Goal: Ask a question: Seek information or help from site administrators or community

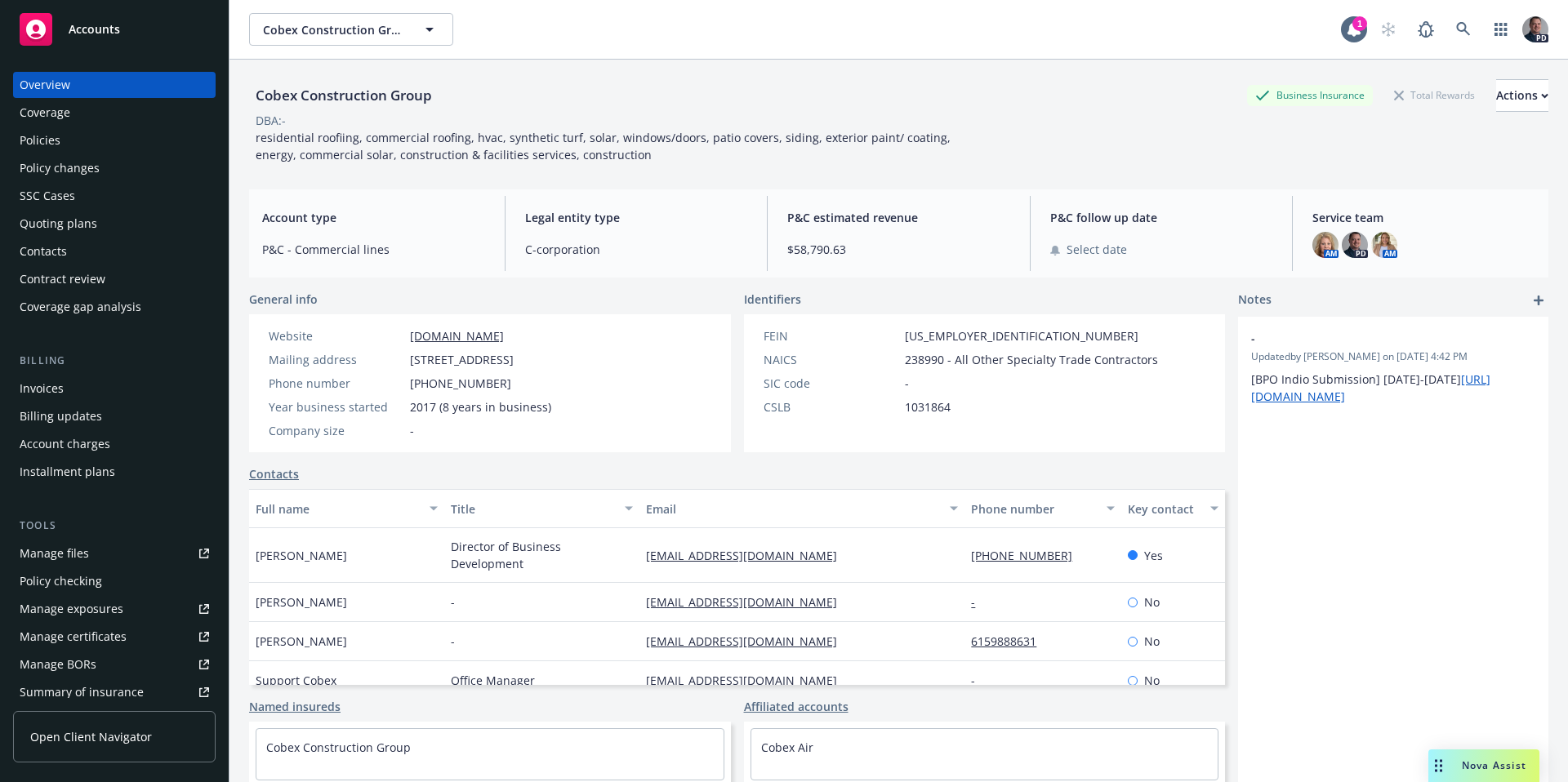
click at [1467, 768] on span "Nova Assist" at bounding box center [1494, 765] width 65 height 14
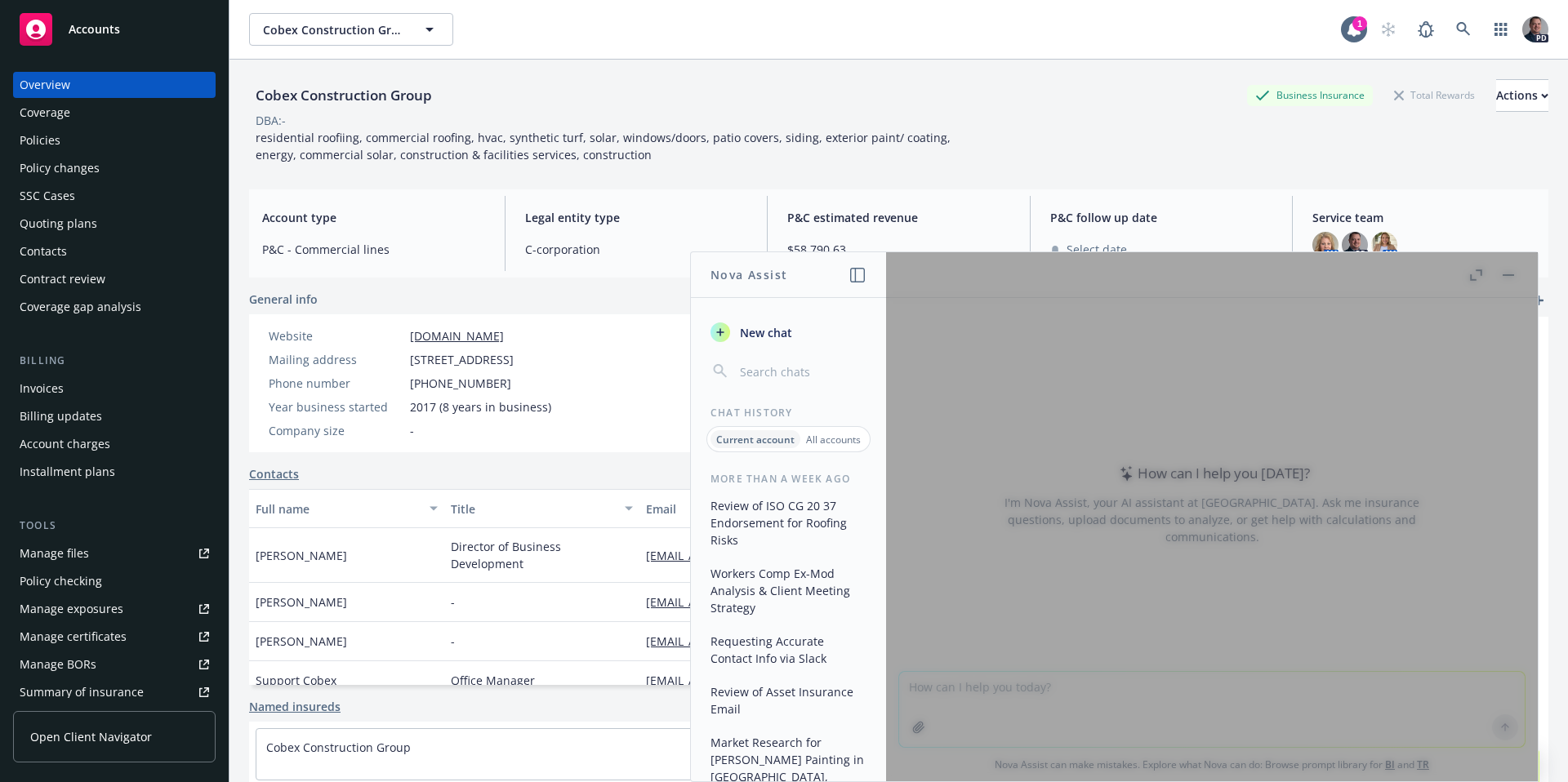
drag, startPoint x: 1027, startPoint y: 384, endPoint x: 905, endPoint y: 302, distance: 147.0
click at [1026, 381] on div at bounding box center [1211, 516] width 651 height 529
click at [792, 338] on button "New chat" at bounding box center [788, 332] width 169 height 30
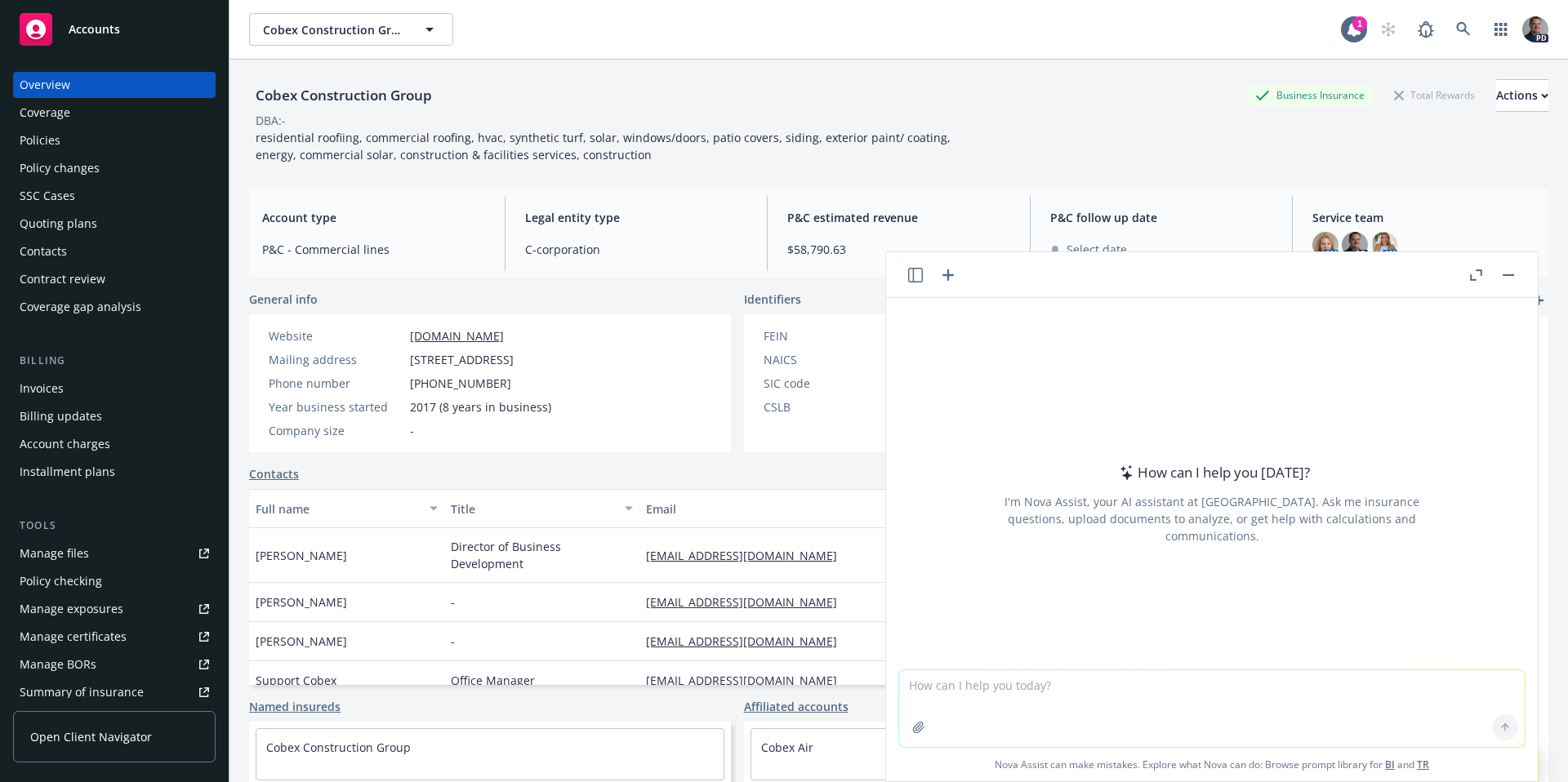
click at [922, 732] on button "button" at bounding box center [918, 727] width 26 height 26
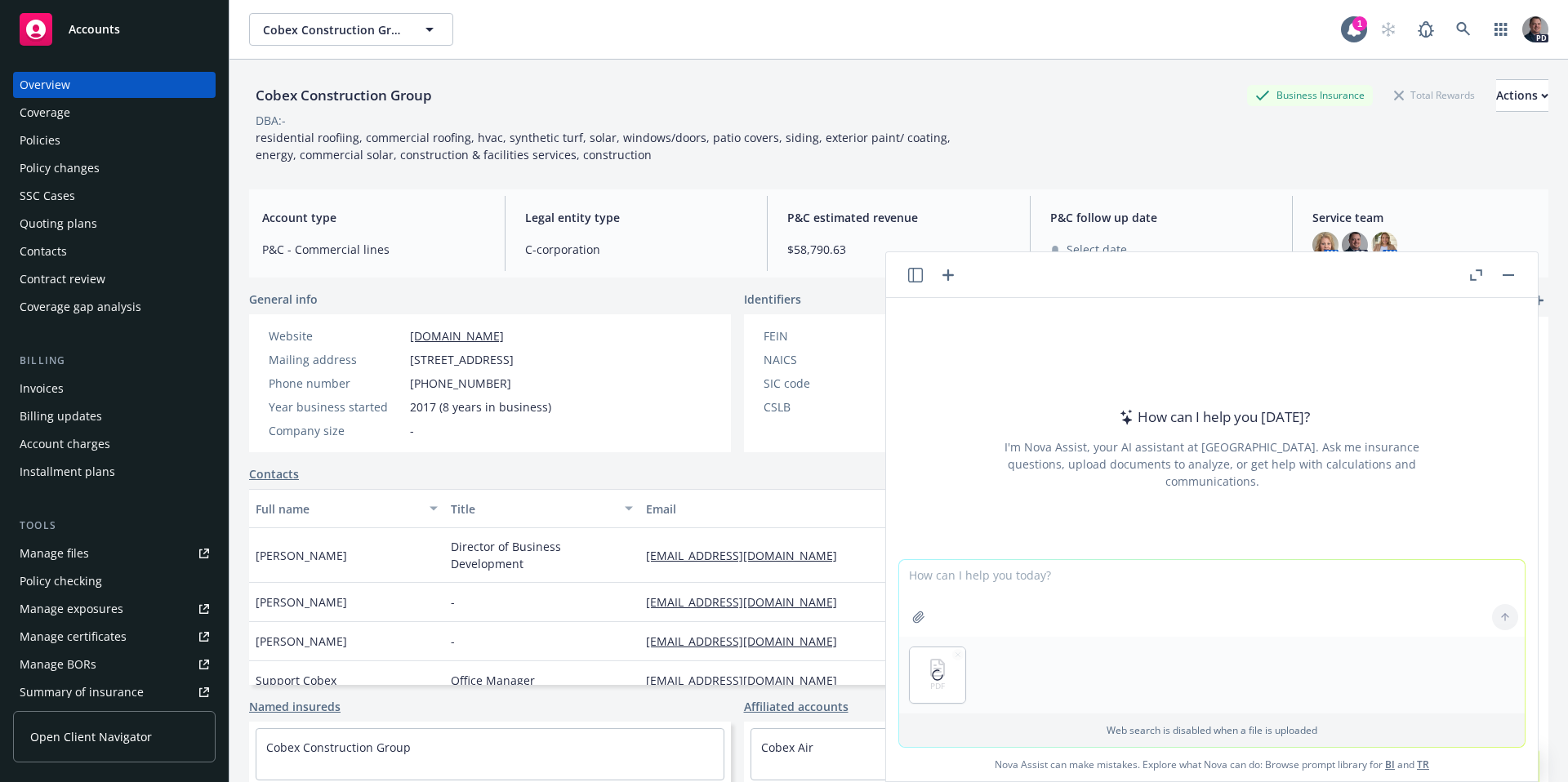
click at [1044, 587] on textarea at bounding box center [1211, 598] width 625 height 77
type textarea "H"
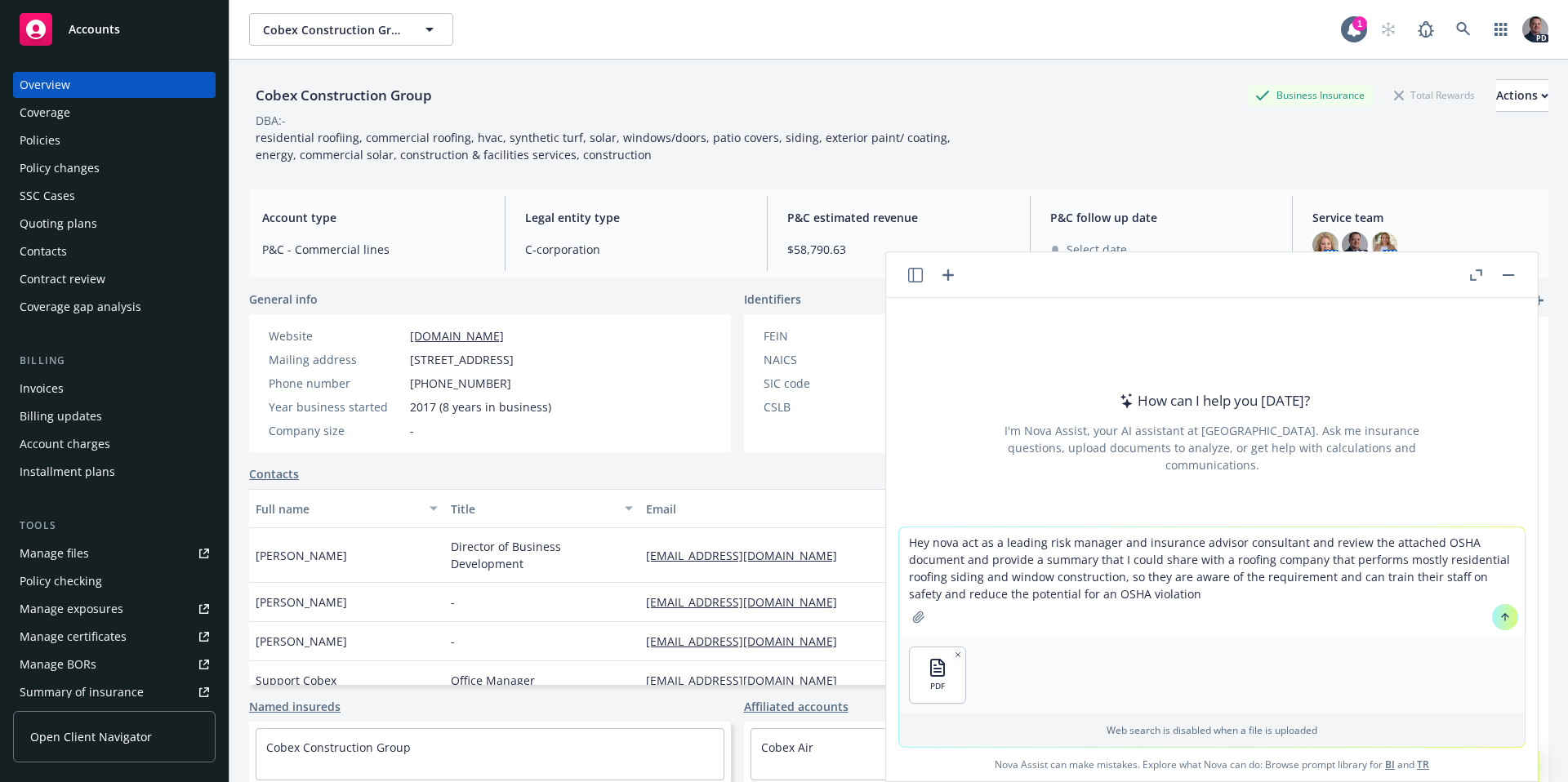
click at [1341, 618] on textarea "Hey nova act as a leading risk manager and insurance advisor consultant and rev…" at bounding box center [1211, 582] width 625 height 109
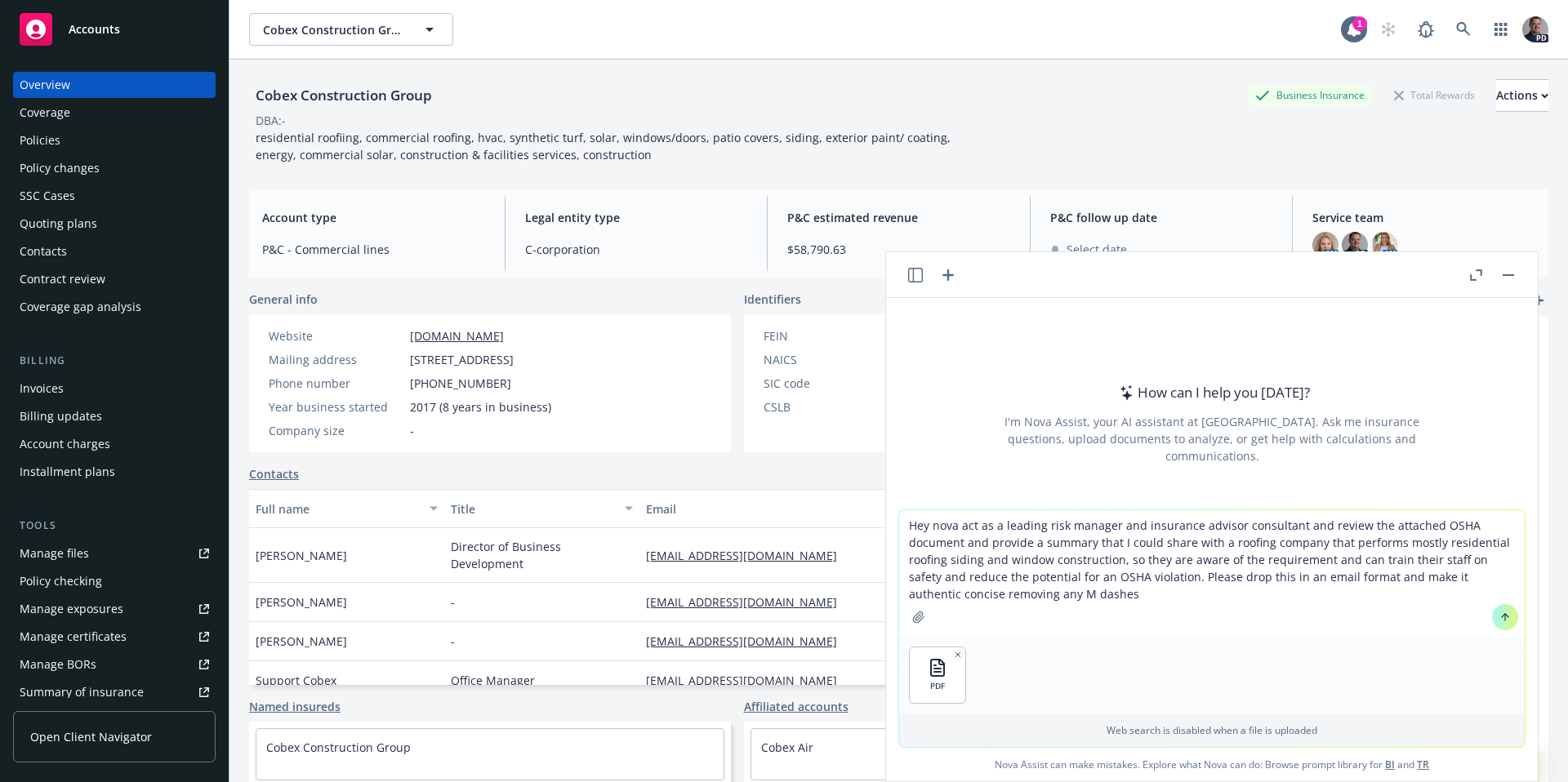
type textarea "Hey nova act as a leading risk manager and insurance advisor consultant and rev…"
click at [1506, 625] on button at bounding box center [1504, 617] width 26 height 26
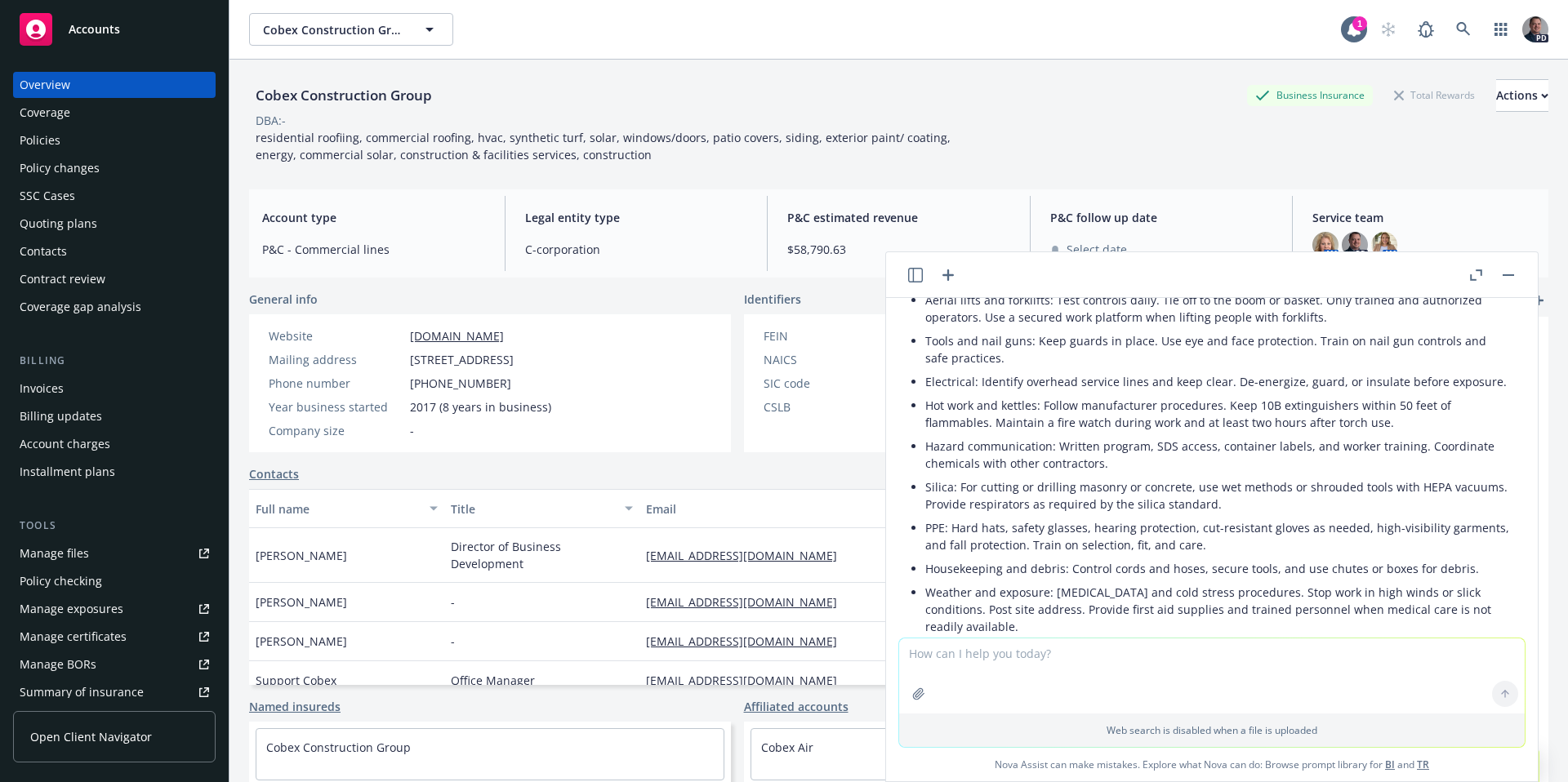
scroll to position [734, 0]
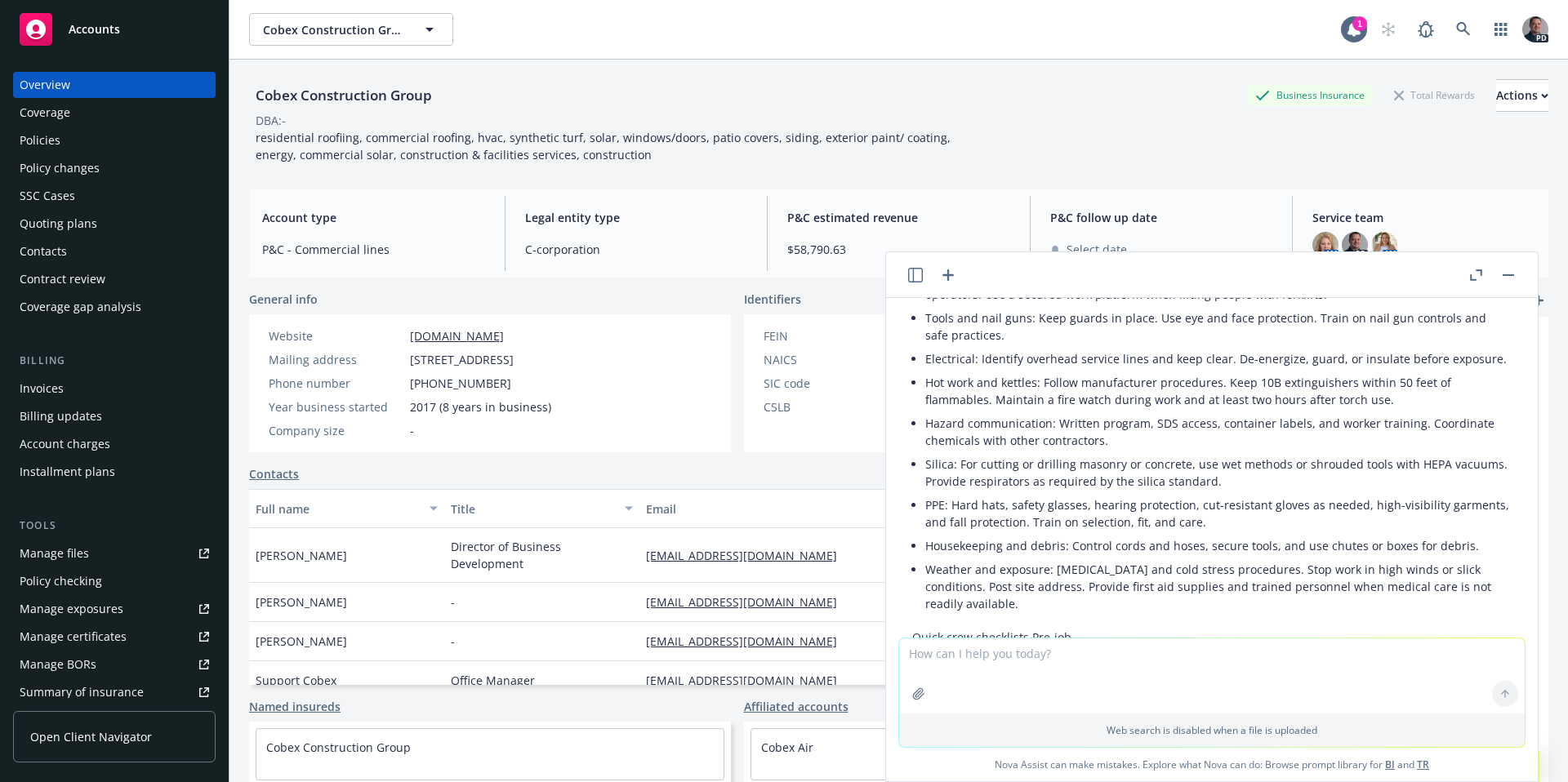
click at [949, 668] on textarea at bounding box center [1211, 676] width 625 height 75
type textarea "When is harness or fall protection devices required?"
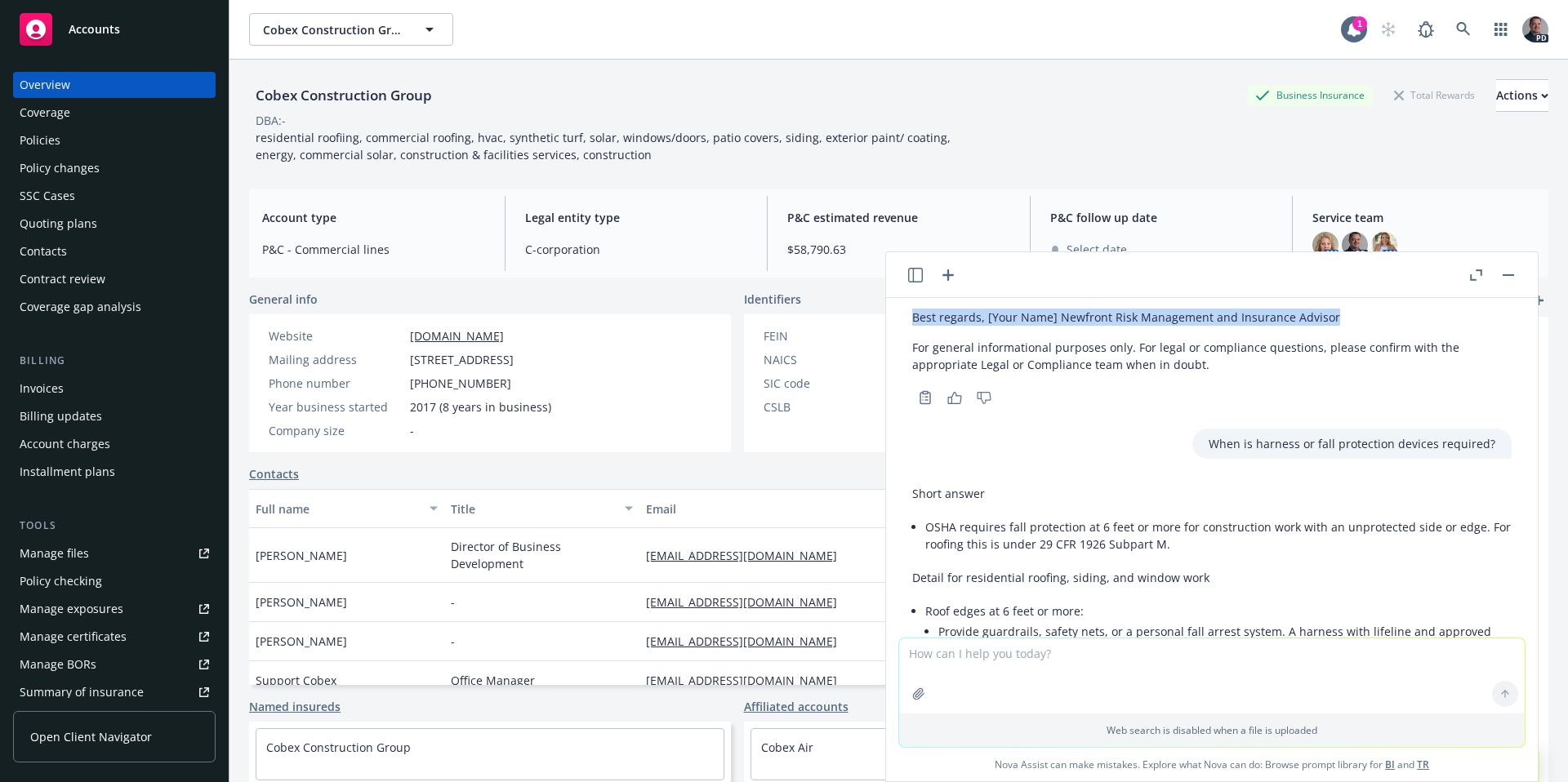
scroll to position [2054, 0]
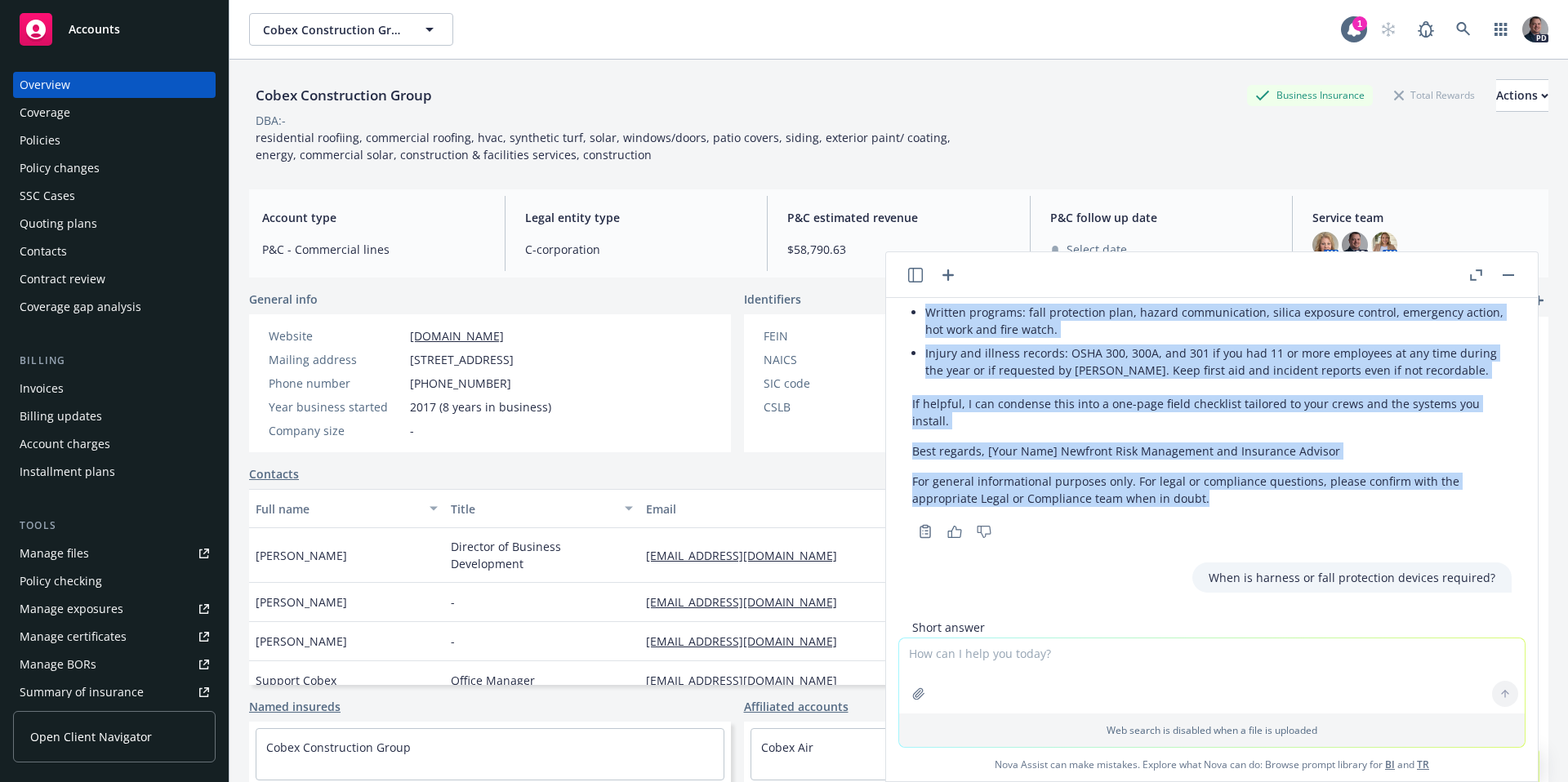
drag, startPoint x: 912, startPoint y: 363, endPoint x: 1403, endPoint y: 482, distance: 505.2
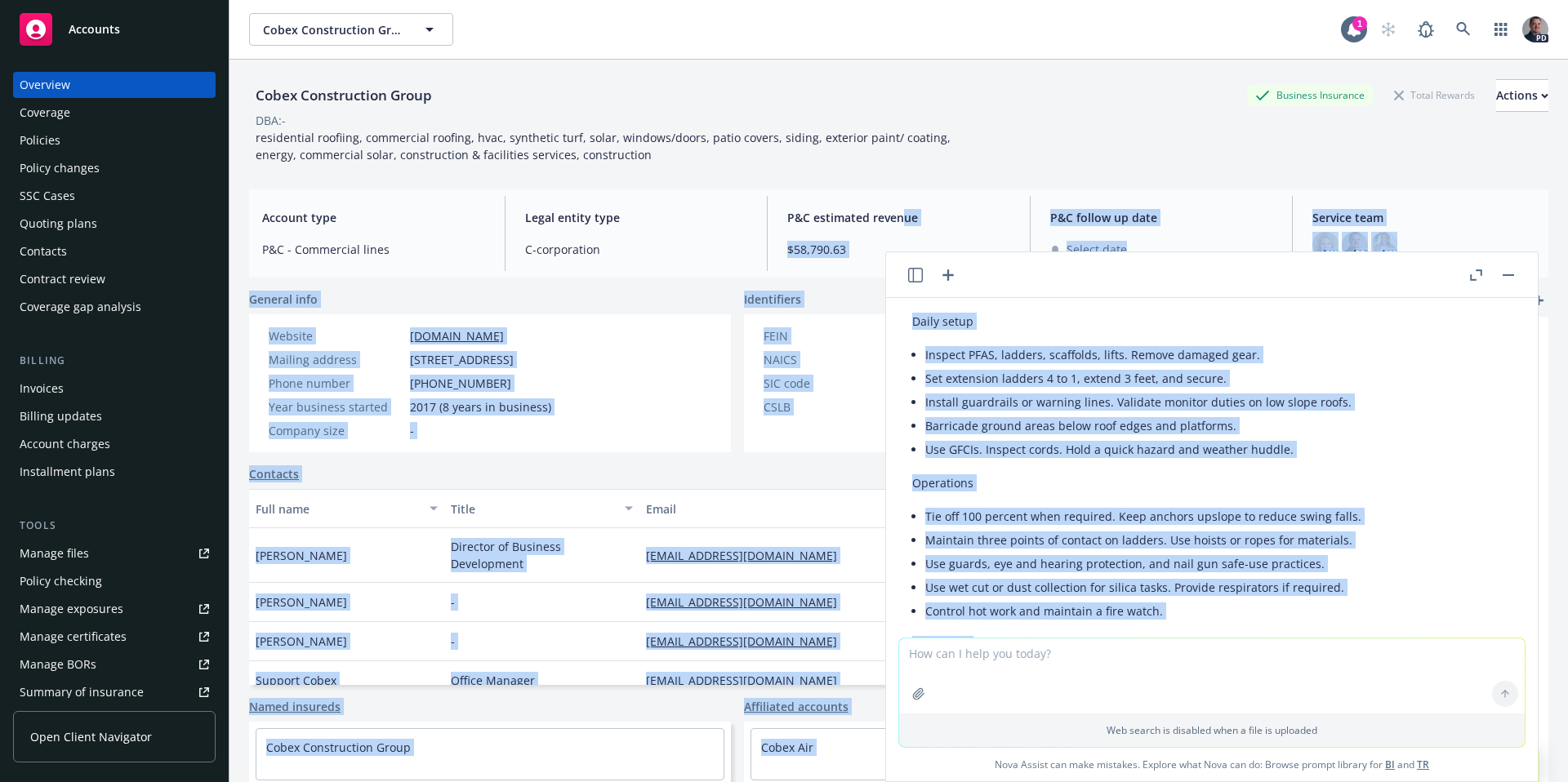
scroll to position [0, 0]
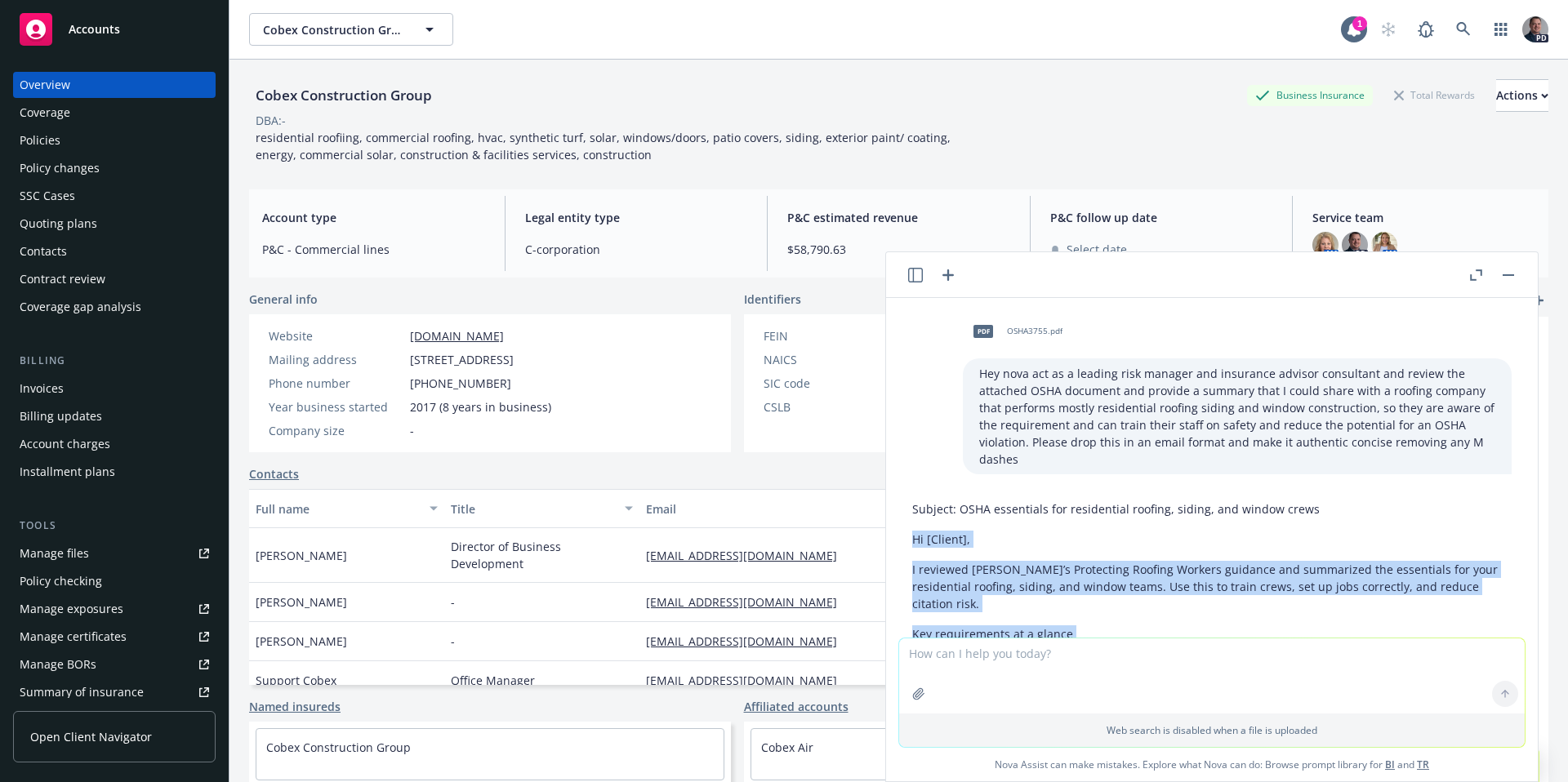
drag, startPoint x: 1342, startPoint y: 432, endPoint x: 912, endPoint y: 539, distance: 443.1
copy div "Lo [Ipsumd], S ametcons ADIP’e Seddoeiusm Tempori Utlabor etdolore mag aliquaen…"
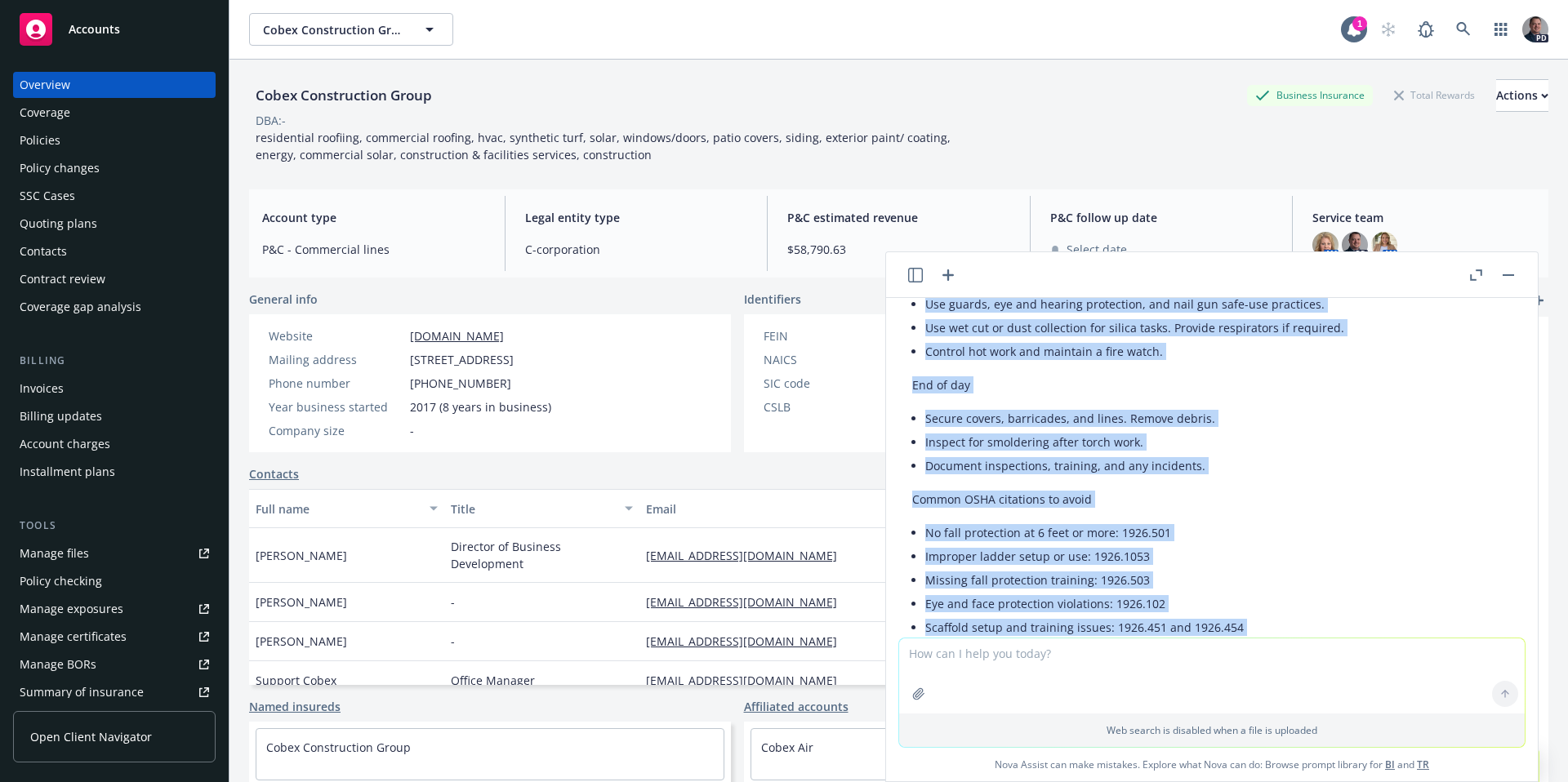
scroll to position [1504, 0]
